Goal: Task Accomplishment & Management: Use online tool/utility

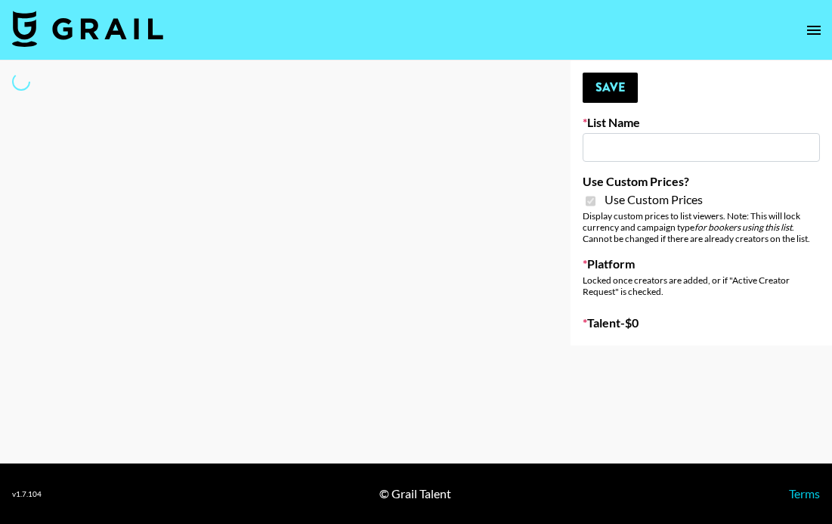
type input "Mirror HQ (2nd Oct)"
checkbox input "true"
select select "Brand"
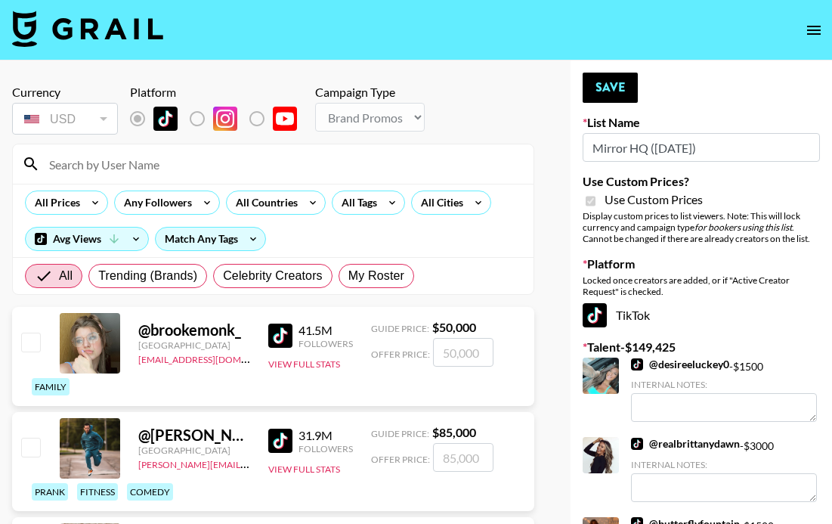
click at [147, 168] on input at bounding box center [282, 164] width 484 height 24
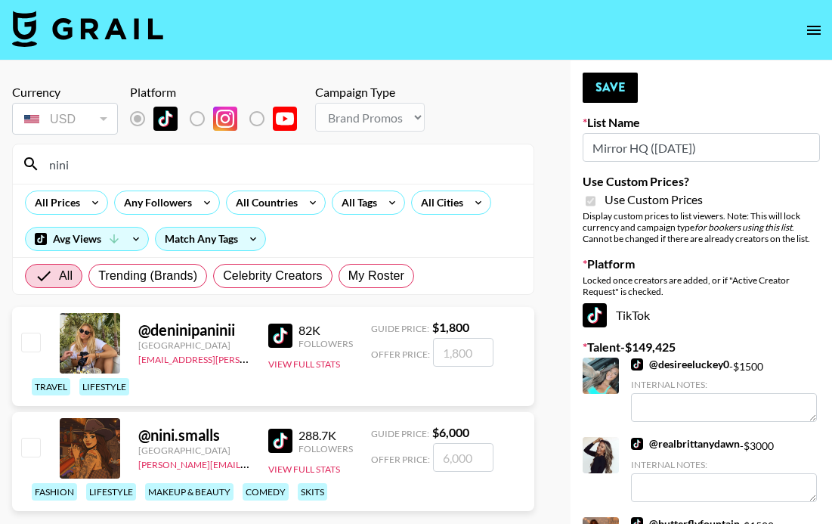
type input "nini"
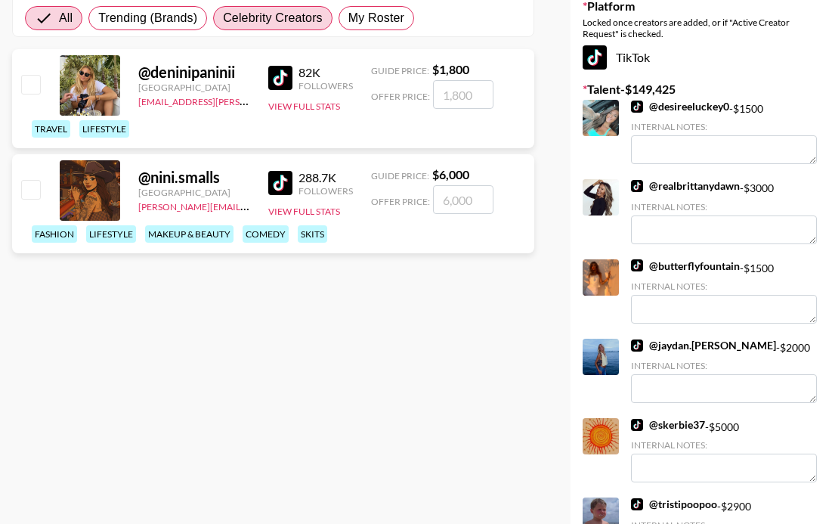
scroll to position [270, 0]
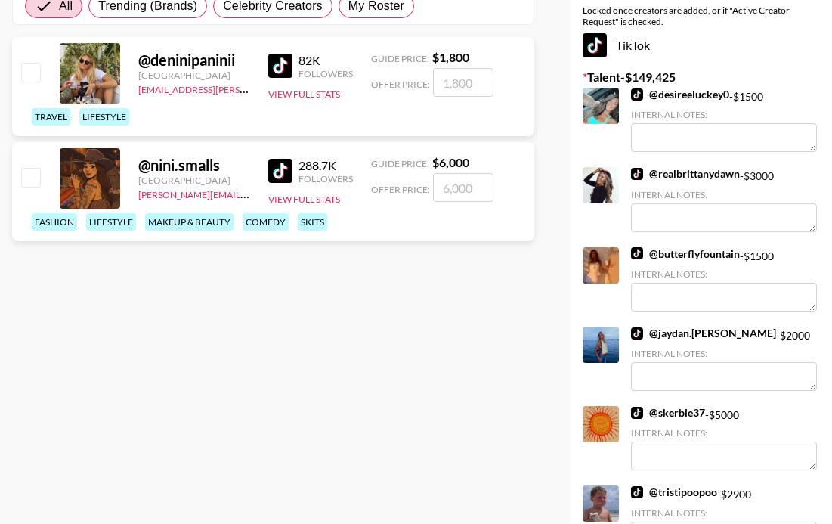
click at [447, 186] on input "number" at bounding box center [463, 187] width 60 height 29
click at [26, 178] on input "checkbox" at bounding box center [30, 177] width 18 height 18
checkbox input "true"
click at [456, 190] on input "6000" at bounding box center [463, 187] width 60 height 29
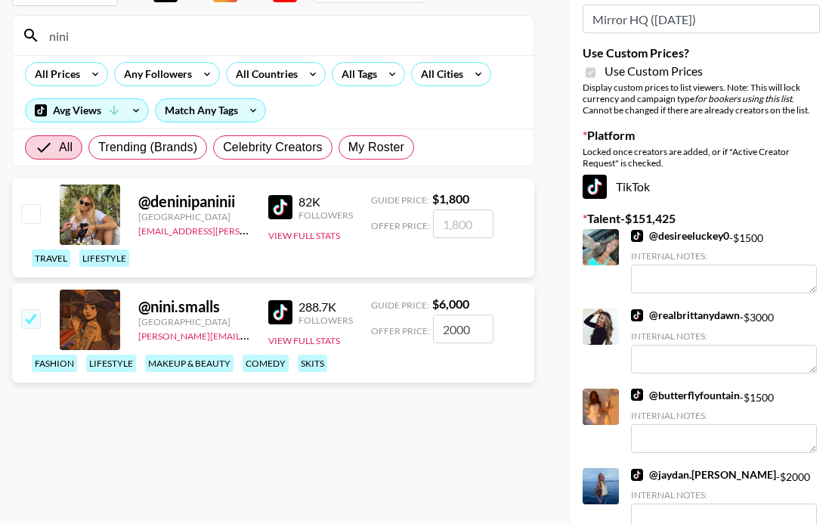
scroll to position [0, 0]
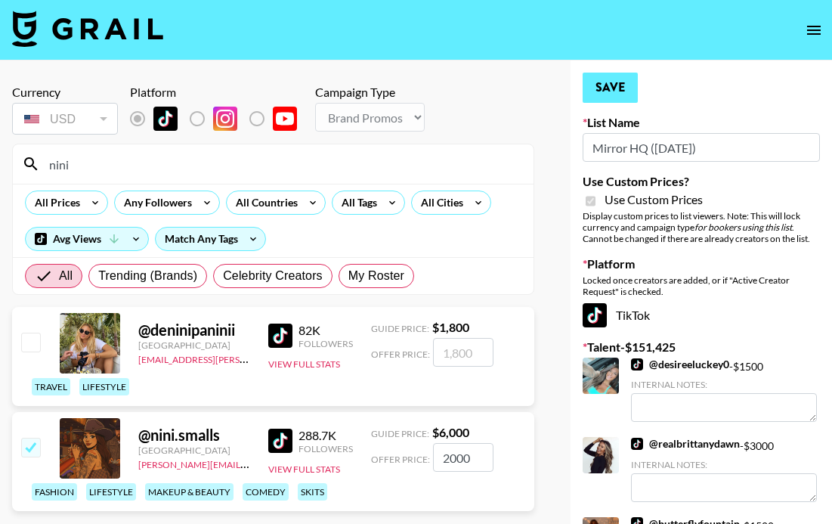
type input "2000"
click at [617, 94] on button "Save" at bounding box center [610, 88] width 55 height 30
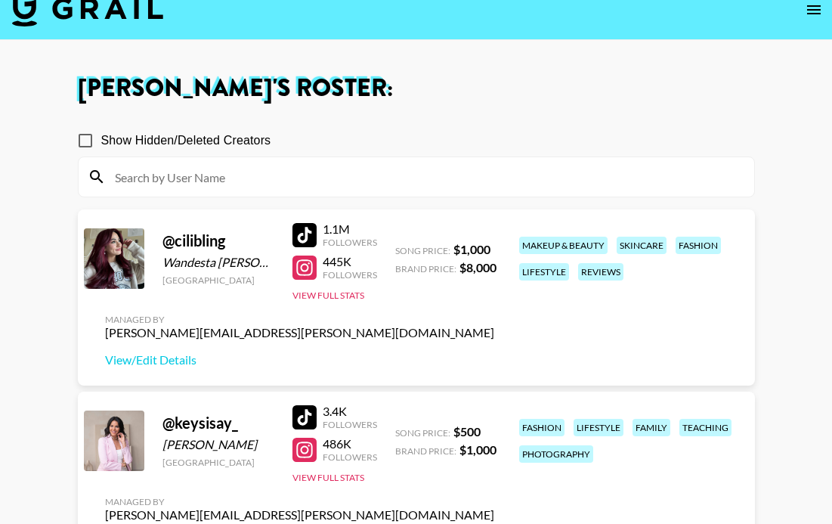
scroll to position [20, 0]
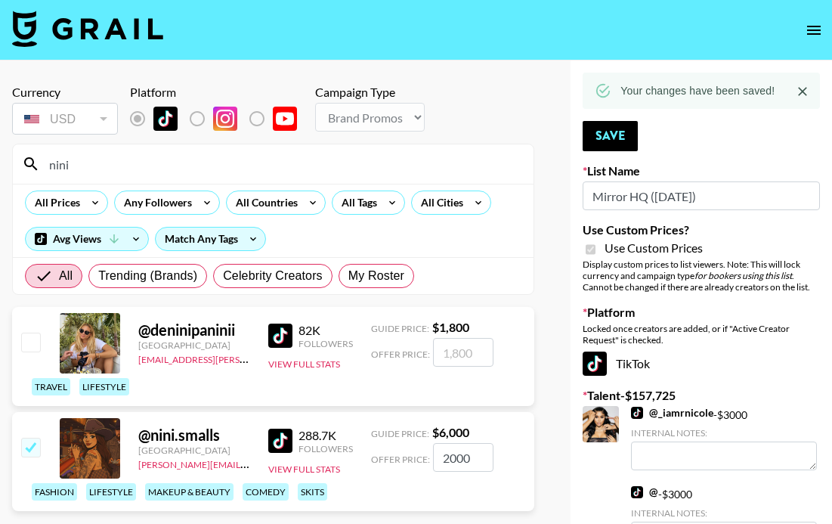
select select "Brand"
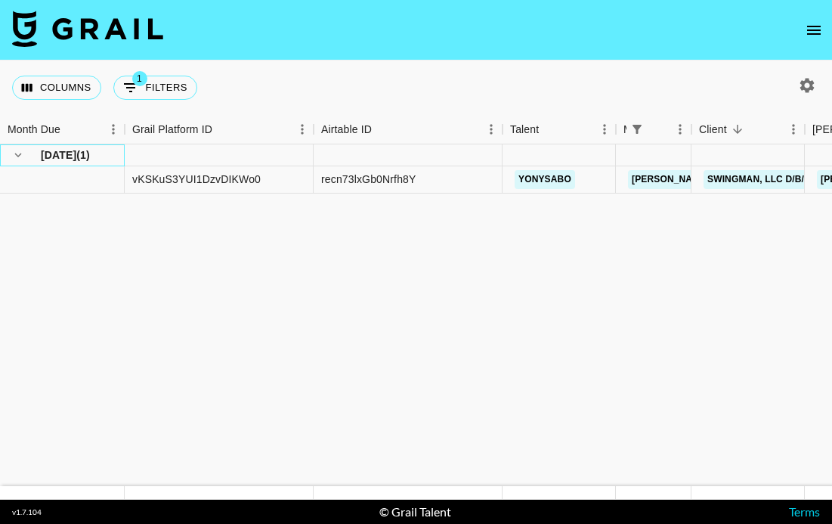
click at [88, 156] on span "( 1 )" at bounding box center [83, 154] width 14 height 15
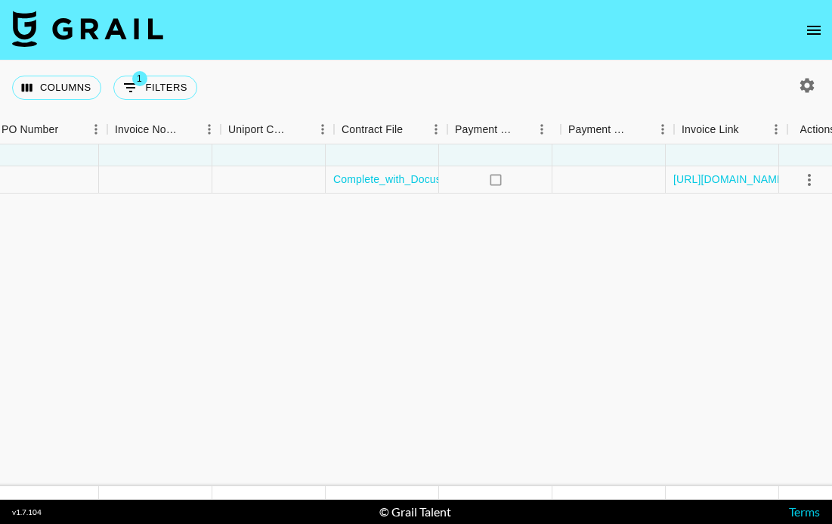
scroll to position [0, 2073]
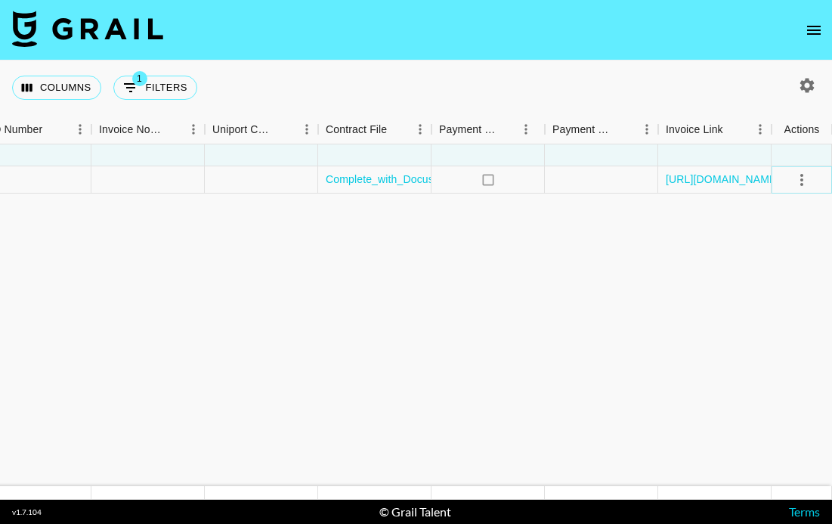
click at [805, 174] on icon "select merge strategy" at bounding box center [802, 180] width 18 height 18
